Goal: Use online tool/utility: Utilize a website feature to perform a specific function

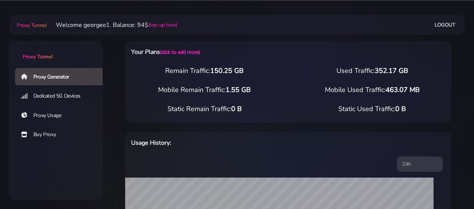
select select "US"
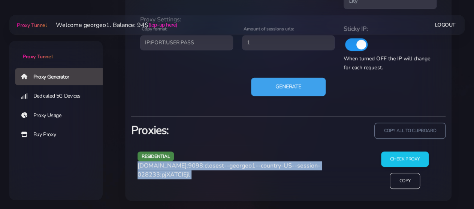
scroll to position [416, 0]
click at [264, 81] on button "Generate" at bounding box center [288, 87] width 75 height 18
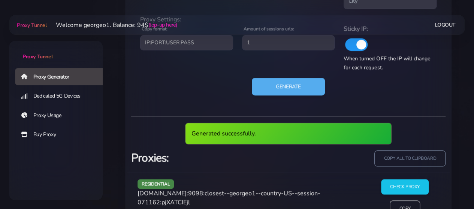
click at [158, 192] on span "[DOMAIN_NAME]:9098:closest--georgeo1--country-US--session-071162:pjXATCIEjl" at bounding box center [229, 198] width 183 height 17
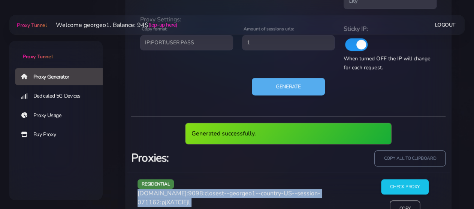
click at [158, 192] on span "[DOMAIN_NAME]:9098:closest--georgeo1--country-US--session-071162:pjXATCIEjl" at bounding box center [229, 198] width 183 height 17
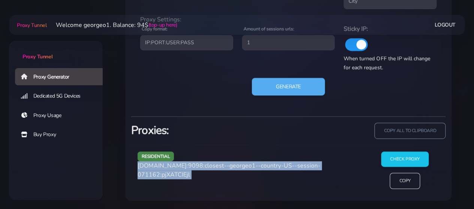
copy div "[DOMAIN_NAME]:9098:closest--georgeo1--country-US--session-071162:pjXATCIEjl"
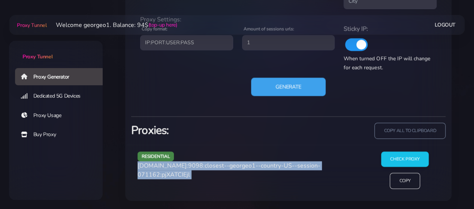
click at [286, 88] on button "Generate" at bounding box center [288, 87] width 75 height 18
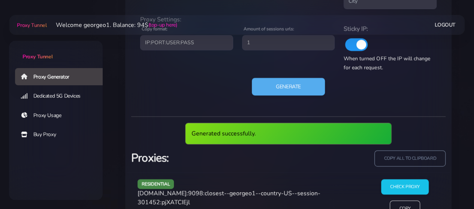
click at [178, 194] on span "[DOMAIN_NAME]:9098:closest--georgeo1--country-US--session-301452:pjXATCIEjl" at bounding box center [229, 198] width 183 height 17
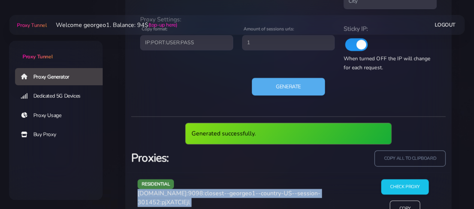
click at [178, 194] on span "[DOMAIN_NAME]:9098:closest--georgeo1--country-US--session-301452:pjXATCIEjl" at bounding box center [229, 198] width 183 height 17
copy div "[DOMAIN_NAME]:9098:closest--georgeo1--country-US--session-301452:pjXATCIEjl"
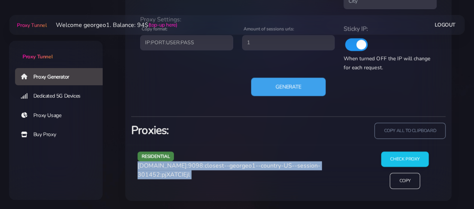
click at [270, 85] on button "Generate" at bounding box center [288, 87] width 75 height 18
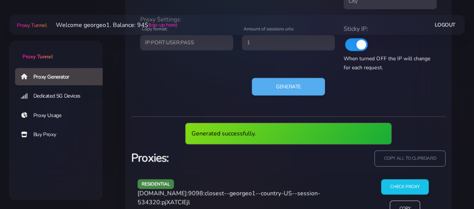
click at [181, 195] on span "[DOMAIN_NAME]:9098:closest--georgeo1--country-US--session-534320:pjXATCIEjl" at bounding box center [229, 198] width 183 height 17
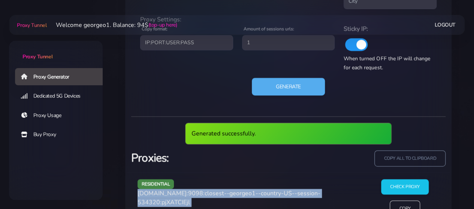
click at [181, 195] on span "[DOMAIN_NAME]:9098:closest--georgeo1--country-US--session-534320:pjXATCIEjl" at bounding box center [229, 198] width 183 height 17
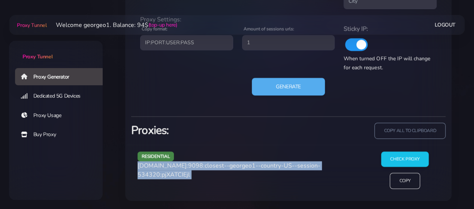
copy div "[DOMAIN_NAME]:9098:closest--georgeo1--country-US--session-534320:pjXATCIEjl"
